Goal: Task Accomplishment & Management: Use online tool/utility

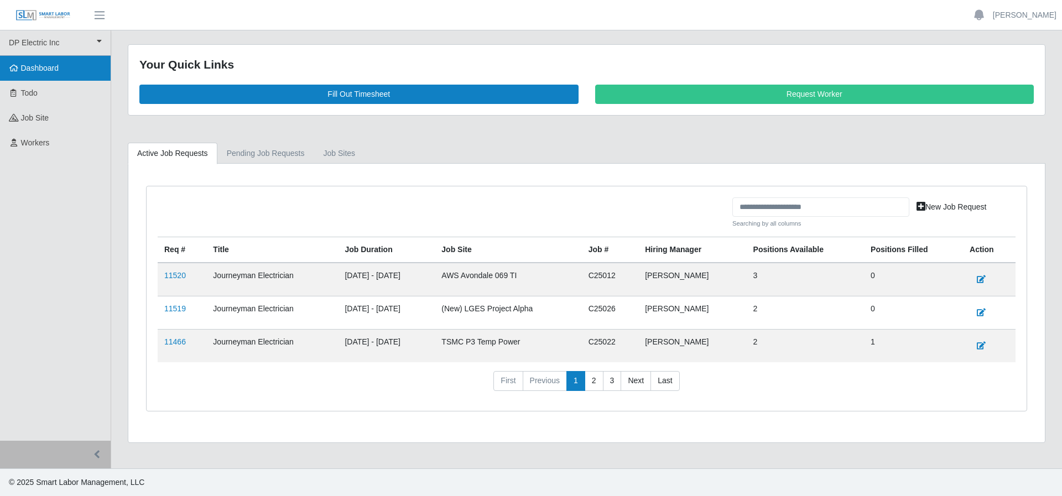
click at [48, 73] on link "Dashboard" at bounding box center [55, 68] width 111 height 25
click at [98, 16] on span "button" at bounding box center [99, 15] width 14 height 13
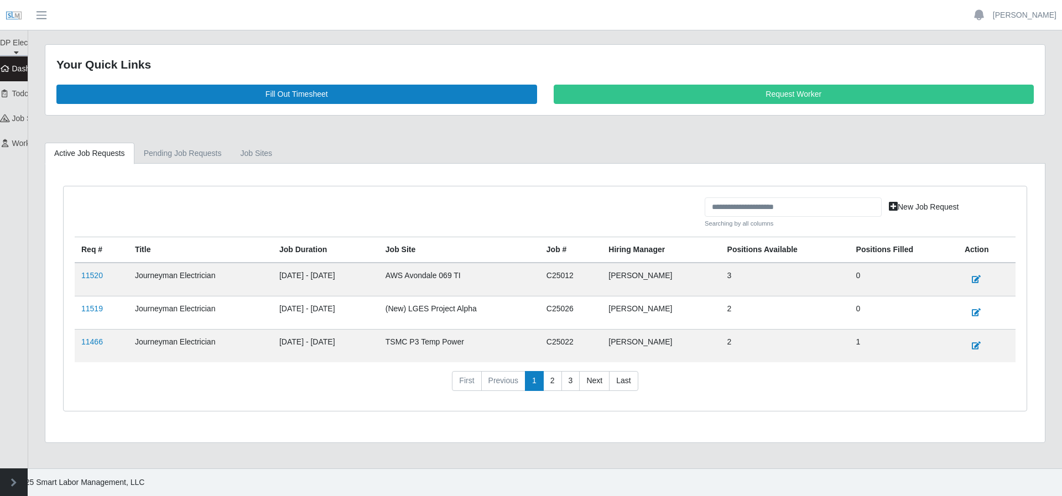
click at [60, 14] on header "Kevin Lopez Account Settings Logout" at bounding box center [531, 15] width 1062 height 30
click at [51, 14] on button "button" at bounding box center [42, 15] width 28 height 18
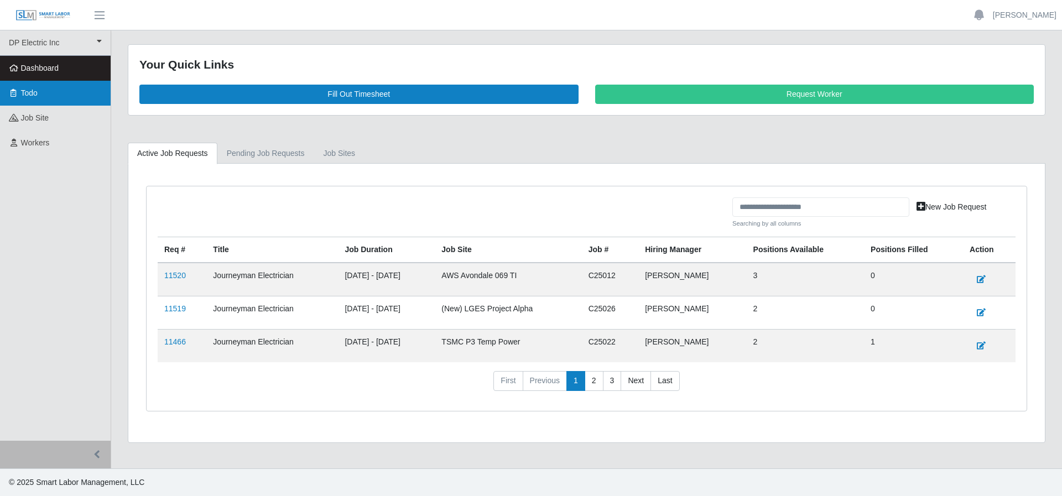
click at [66, 85] on link "Todo" at bounding box center [55, 93] width 111 height 25
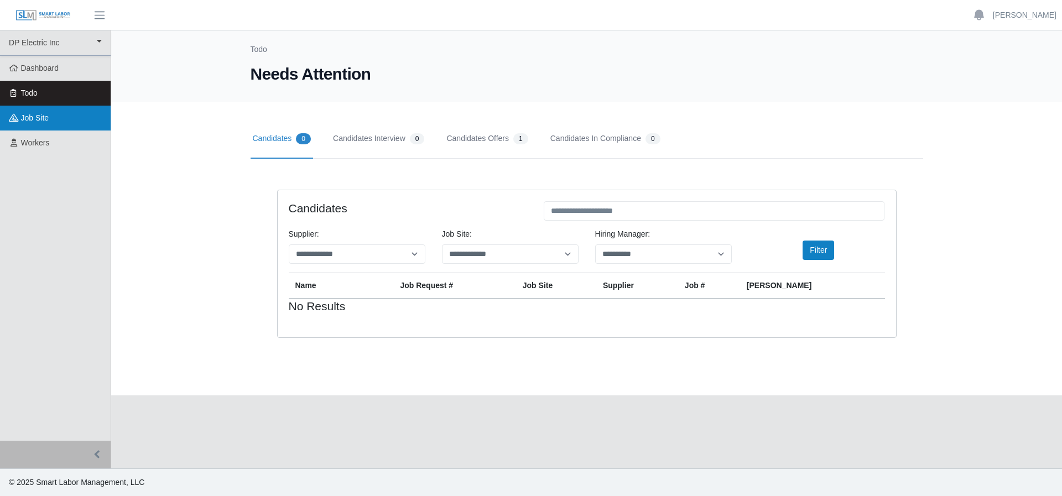
click at [82, 115] on link "job site" at bounding box center [55, 118] width 111 height 25
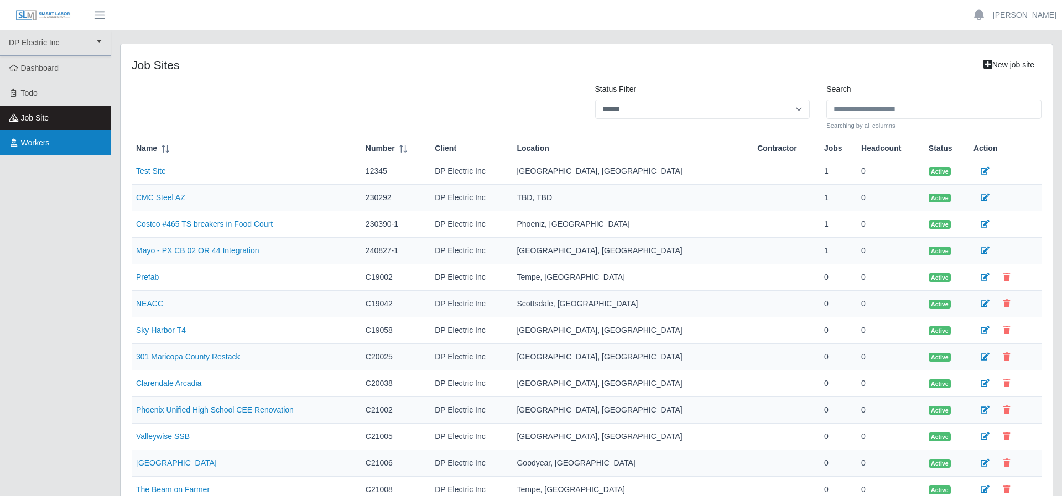
click at [79, 136] on link "Workers" at bounding box center [55, 143] width 111 height 25
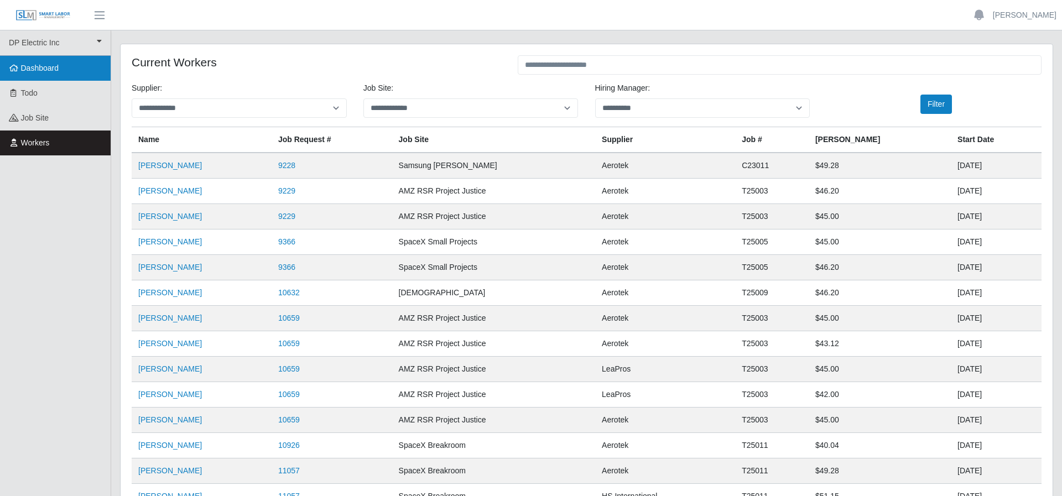
click at [62, 67] on link "Dashboard" at bounding box center [55, 68] width 111 height 25
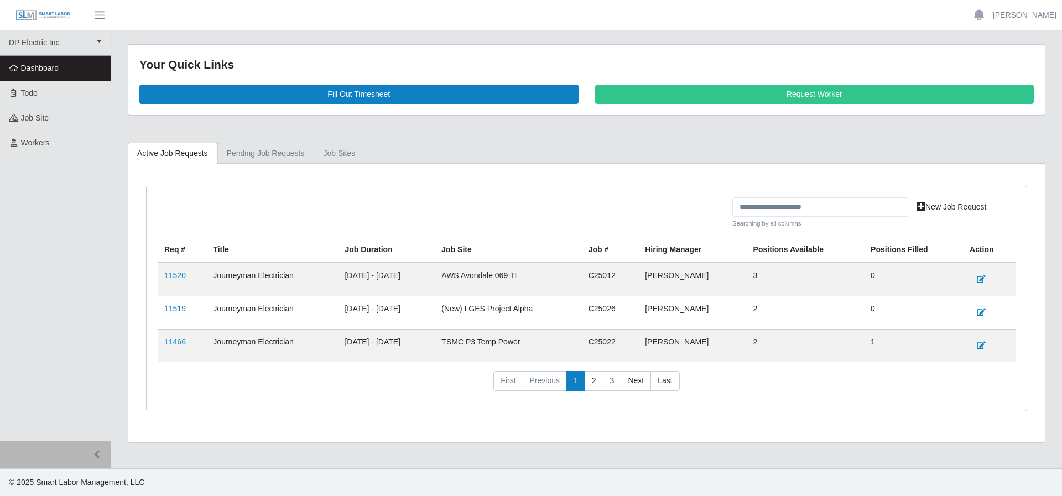
click at [296, 158] on link "Pending Job Requests" at bounding box center [265, 154] width 97 height 22
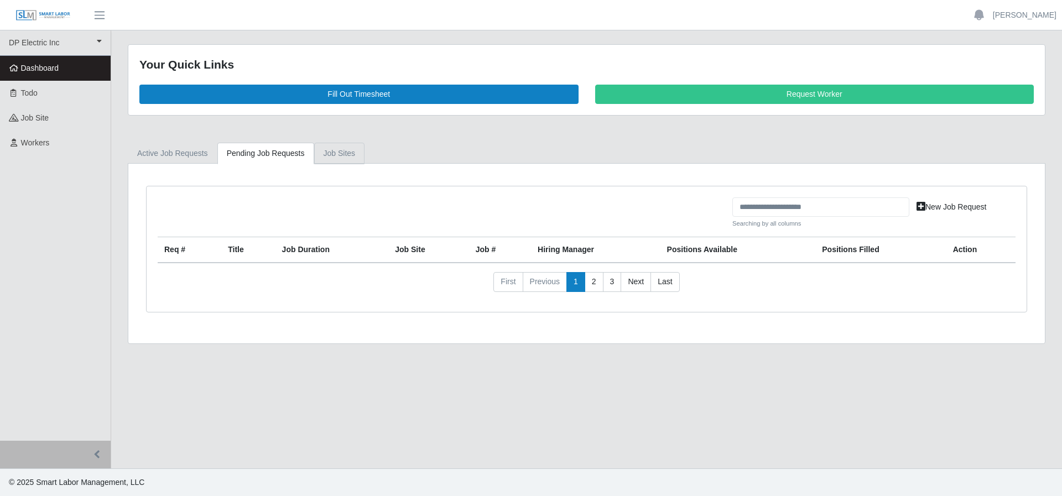
click at [338, 153] on link "job sites" at bounding box center [339, 154] width 51 height 22
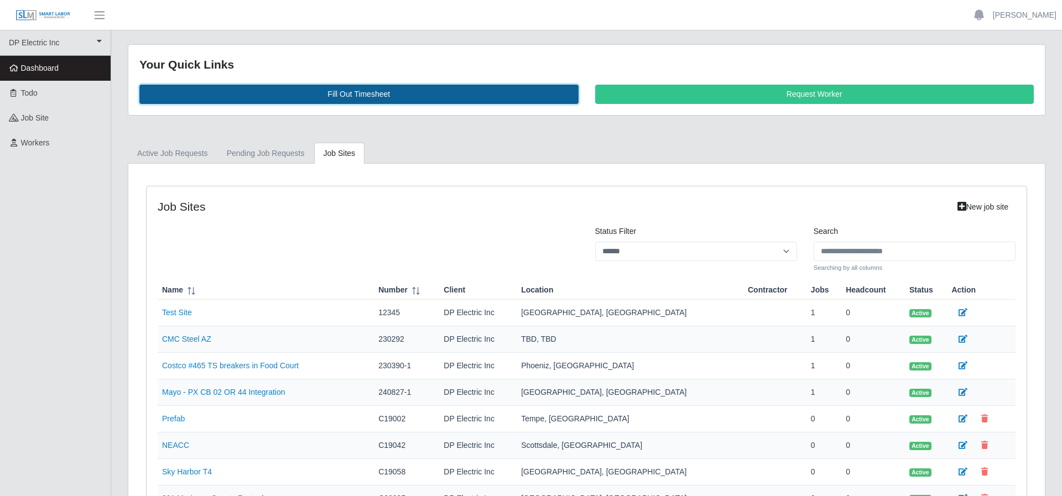
click at [493, 98] on link "Fill Out Timesheet" at bounding box center [358, 94] width 439 height 19
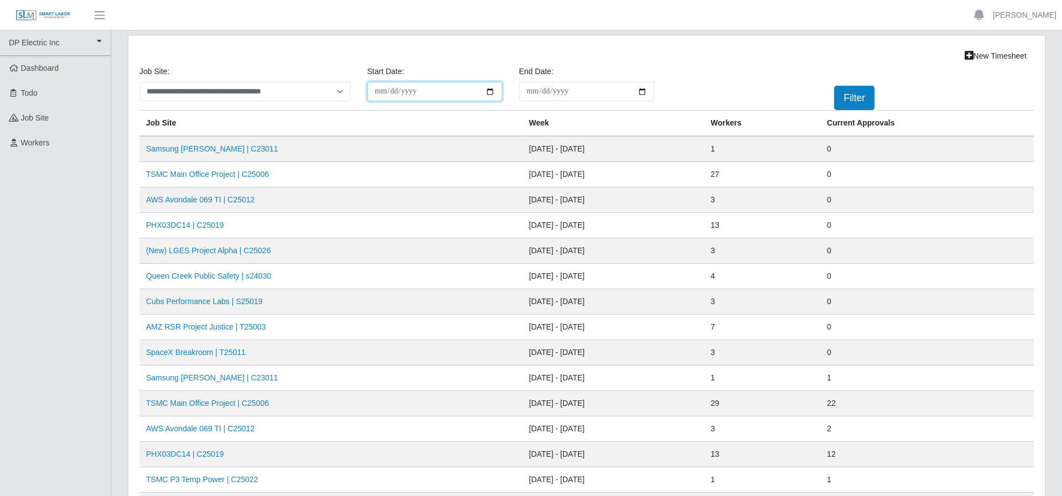
click at [488, 94] on input "**********" at bounding box center [434, 91] width 135 height 19
type input "**********"
click at [643, 90] on input "End Date:" at bounding box center [586, 91] width 135 height 19
type input "**********"
click at [870, 101] on button "Filter" at bounding box center [854, 98] width 40 height 24
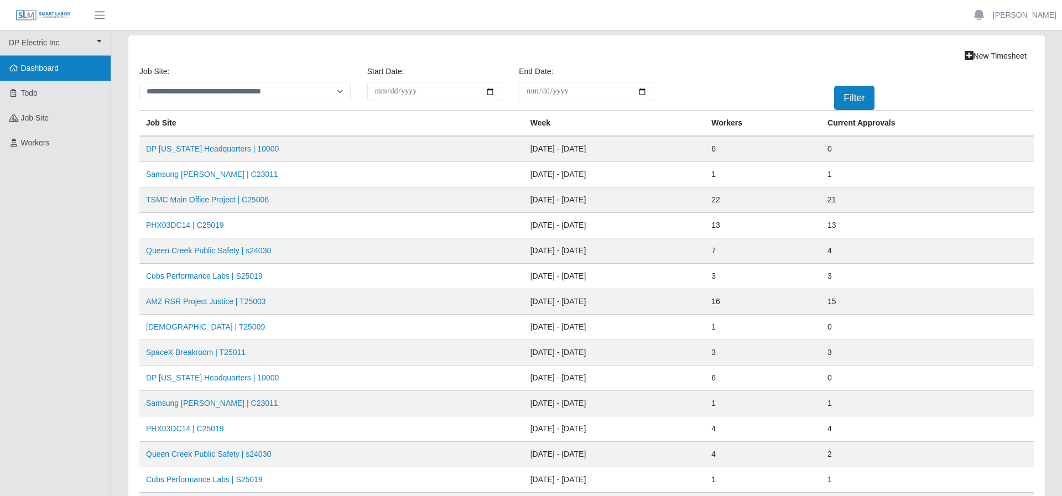
click at [70, 70] on link "Dashboard" at bounding box center [55, 68] width 111 height 25
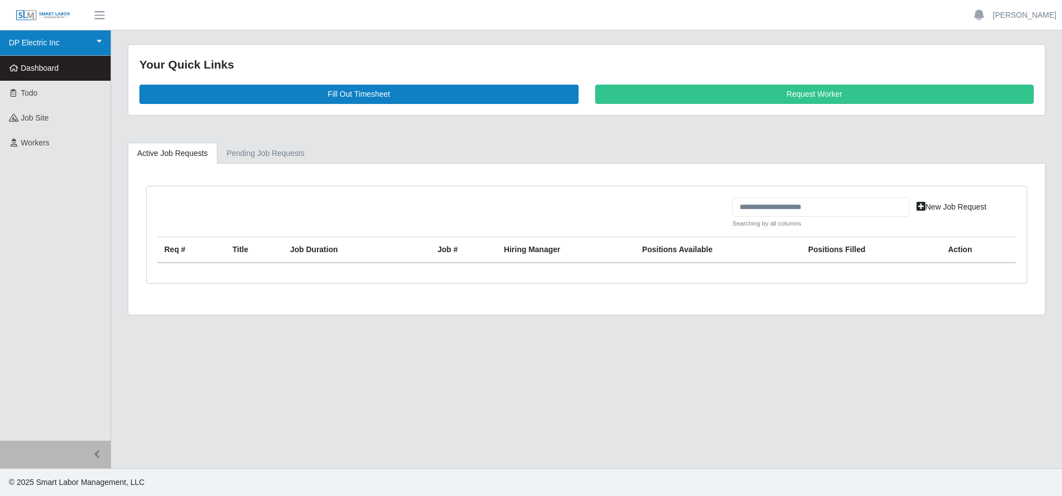
click at [98, 37] on icon at bounding box center [99, 41] width 5 height 8
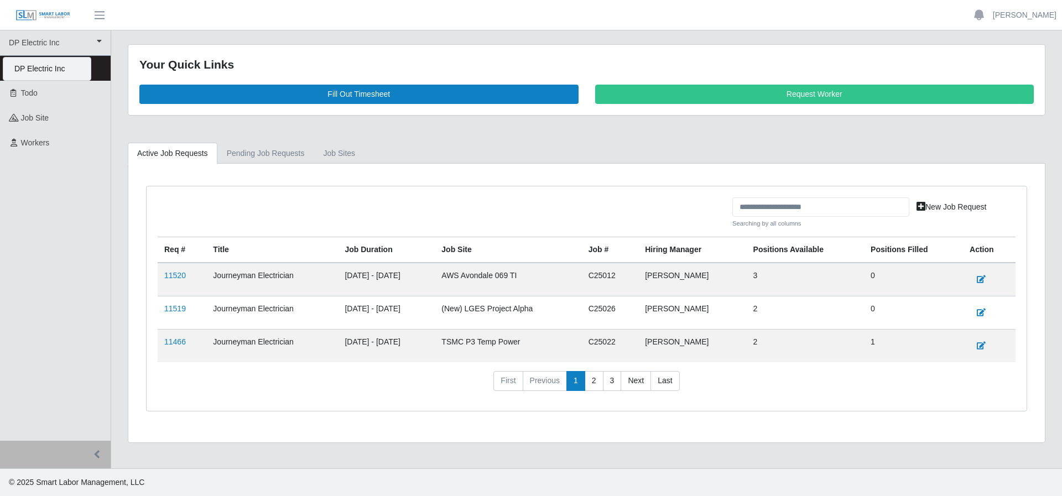
click at [54, 64] on div "DP Electric Inc" at bounding box center [46, 69] width 87 height 23
click at [38, 100] on link "Todo" at bounding box center [55, 93] width 111 height 25
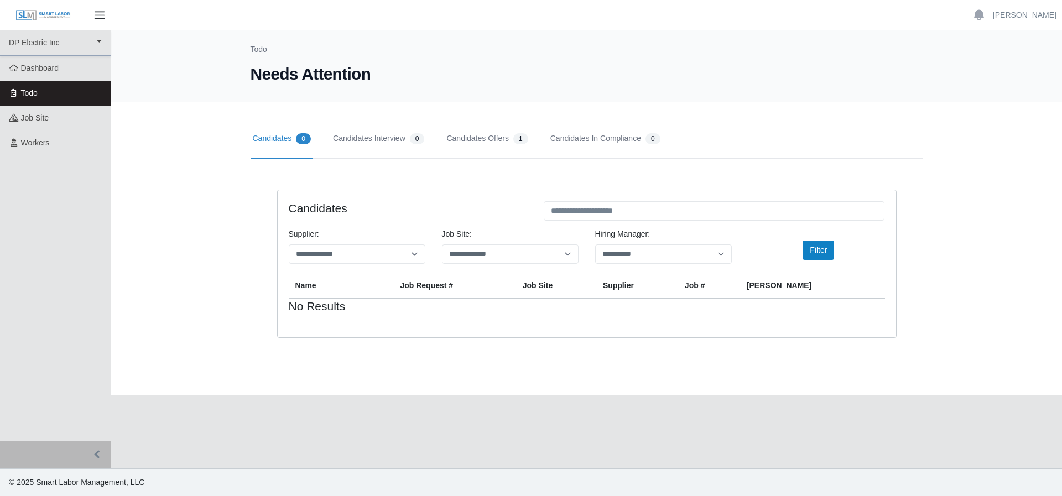
click at [97, 19] on span "button" at bounding box center [99, 15] width 14 height 13
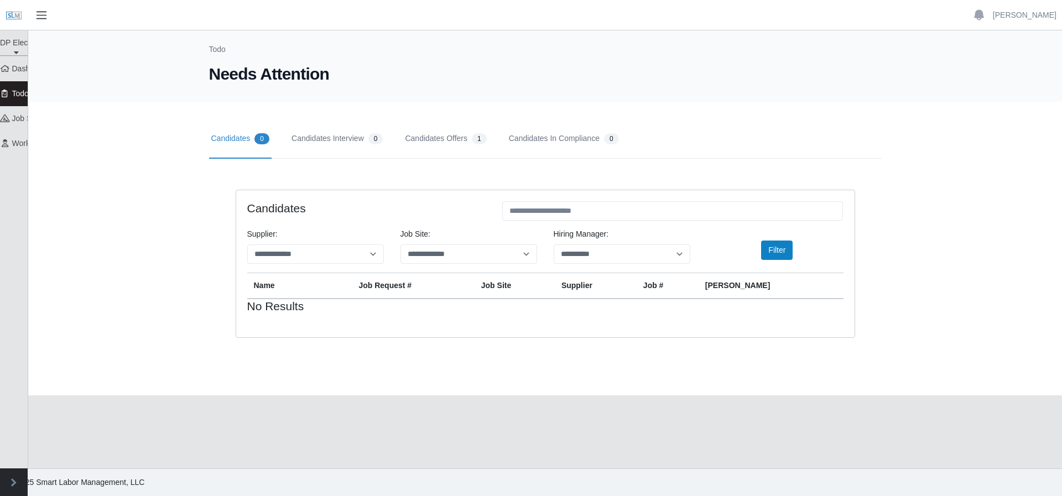
click at [35, 14] on span "button" at bounding box center [41, 15] width 14 height 13
